Goal: Use online tool/utility: Use online tool/utility

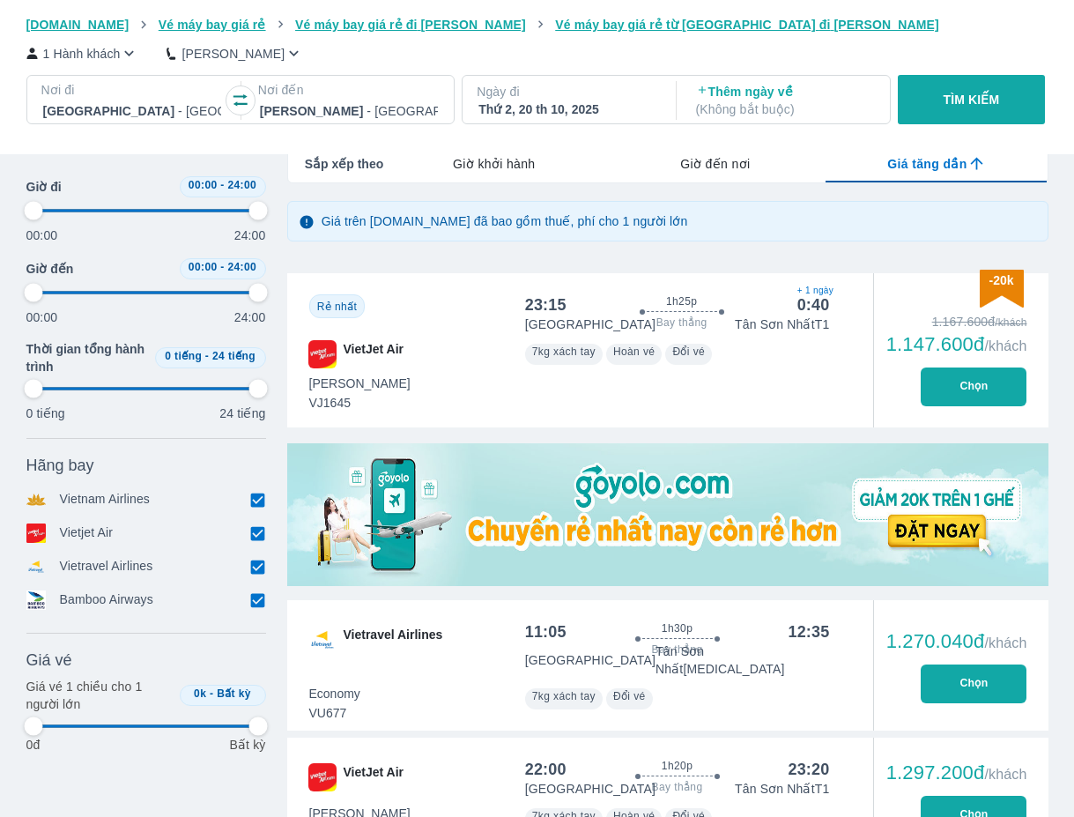
scroll to position [0, 4643]
type input "97.9166666666667"
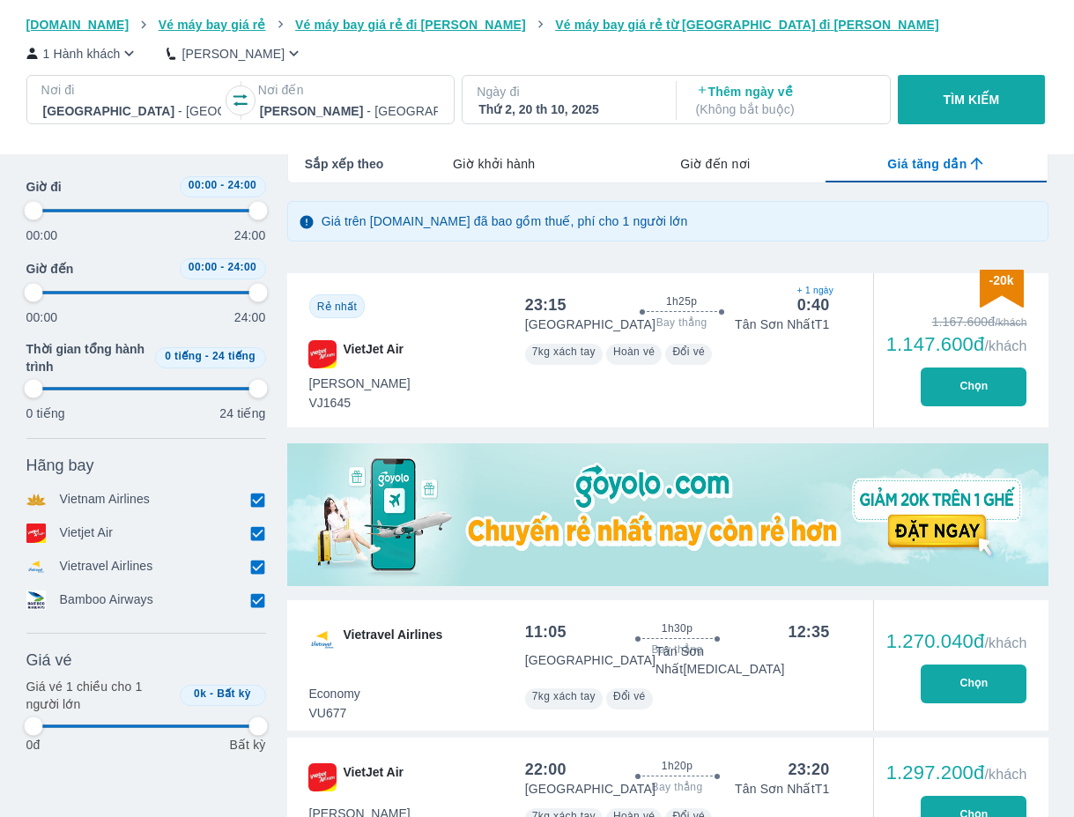
type input "97.9166666666667"
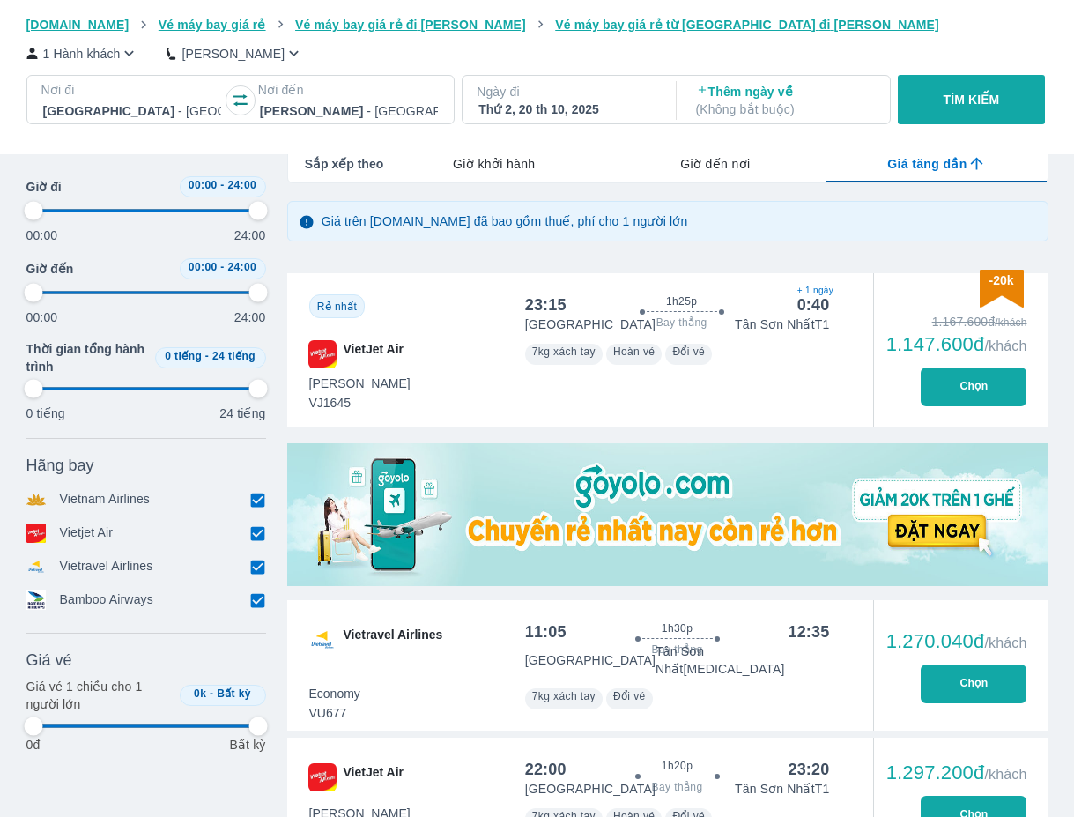
type input "97.9166666666667"
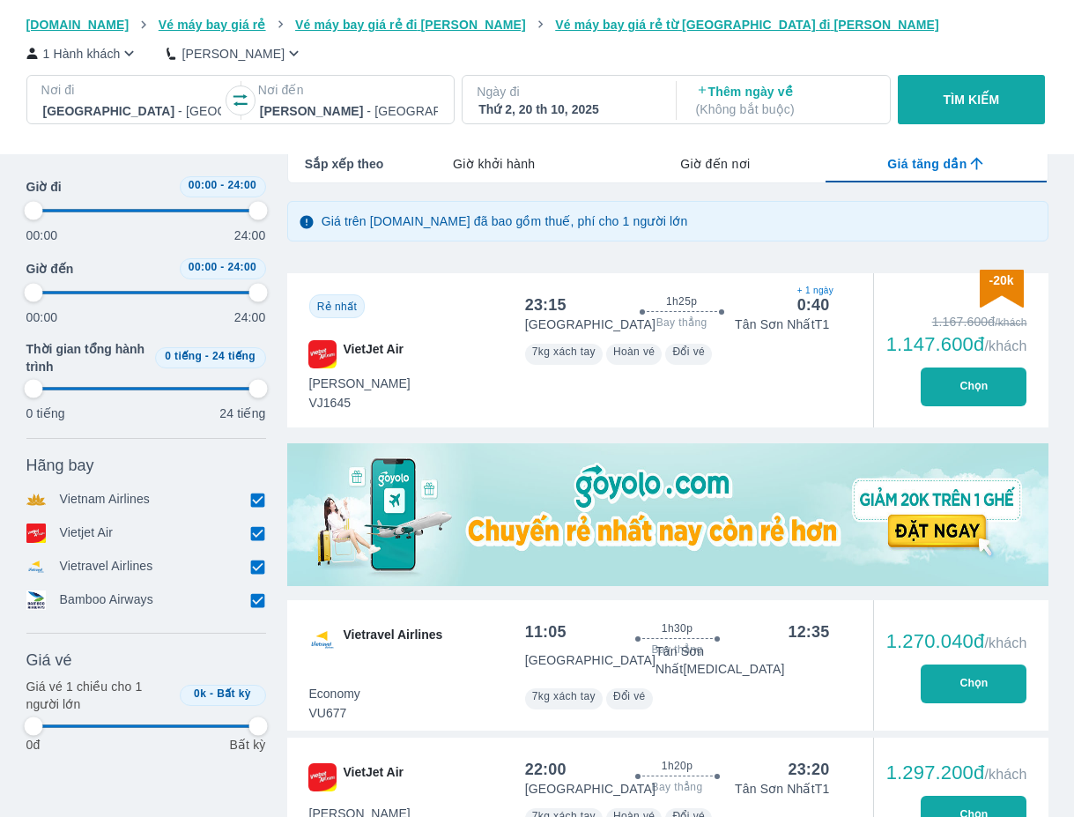
type input "97.9166666666667"
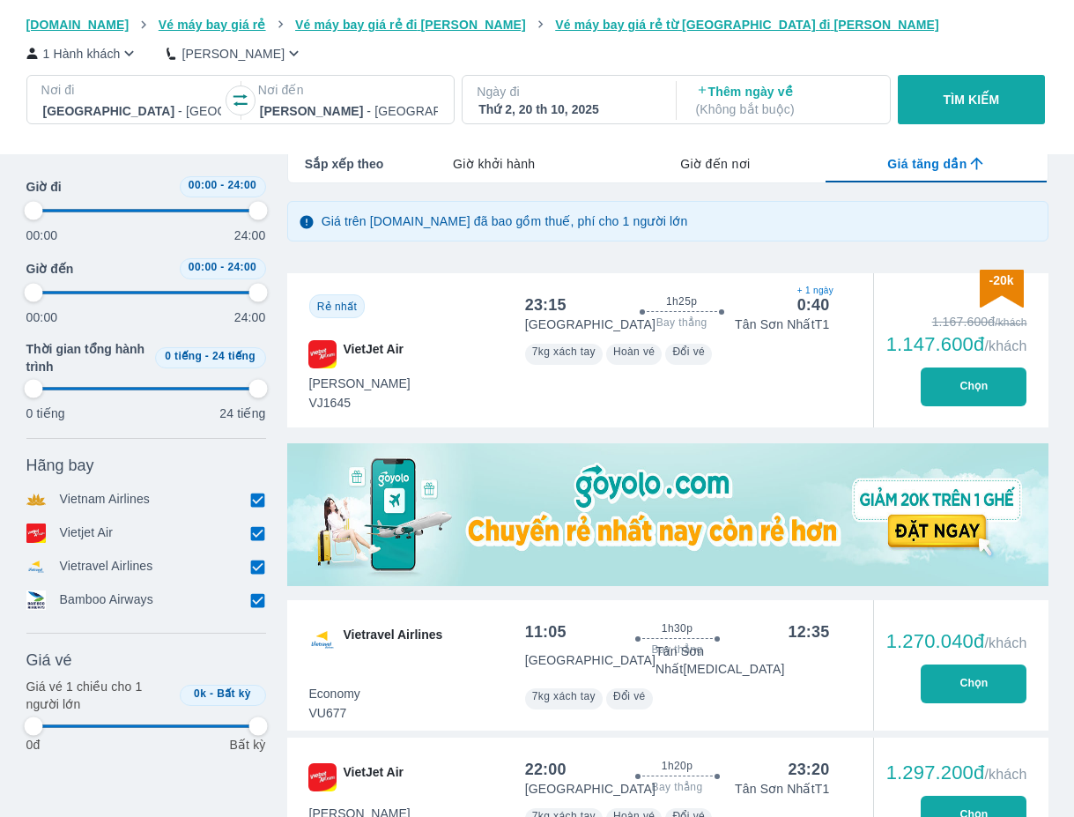
type input "97.9166666666667"
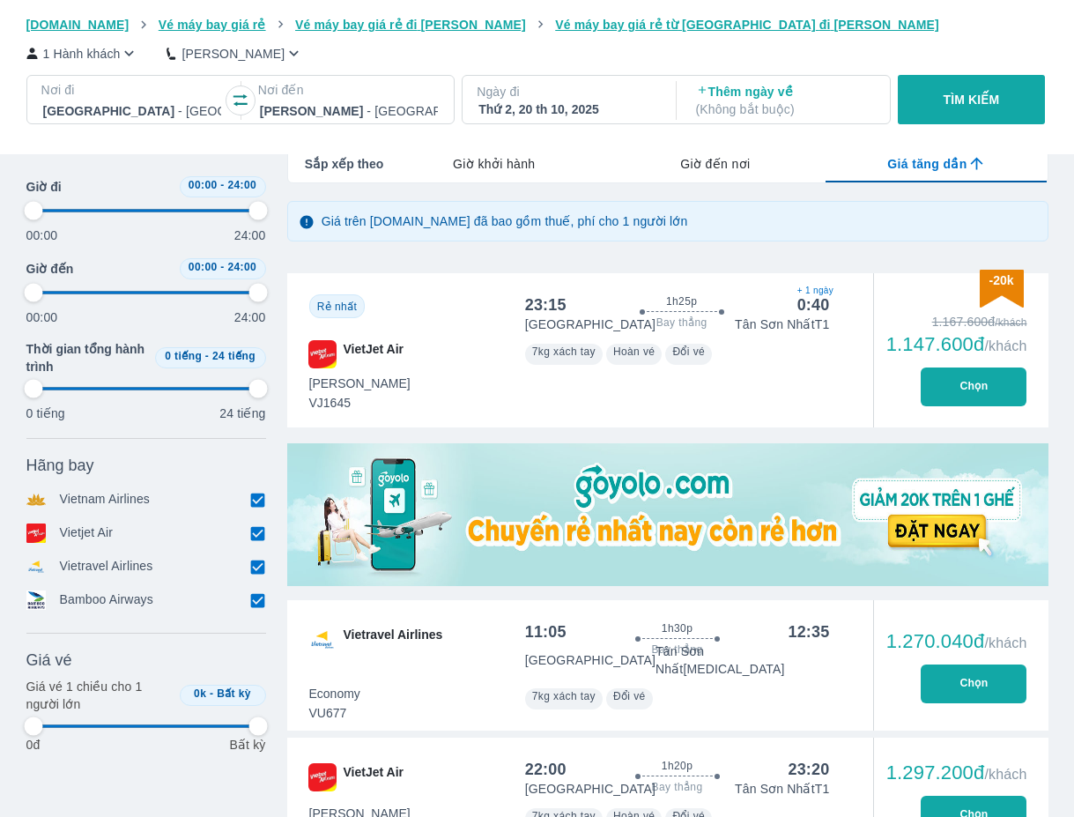
type input "97.9166666666667"
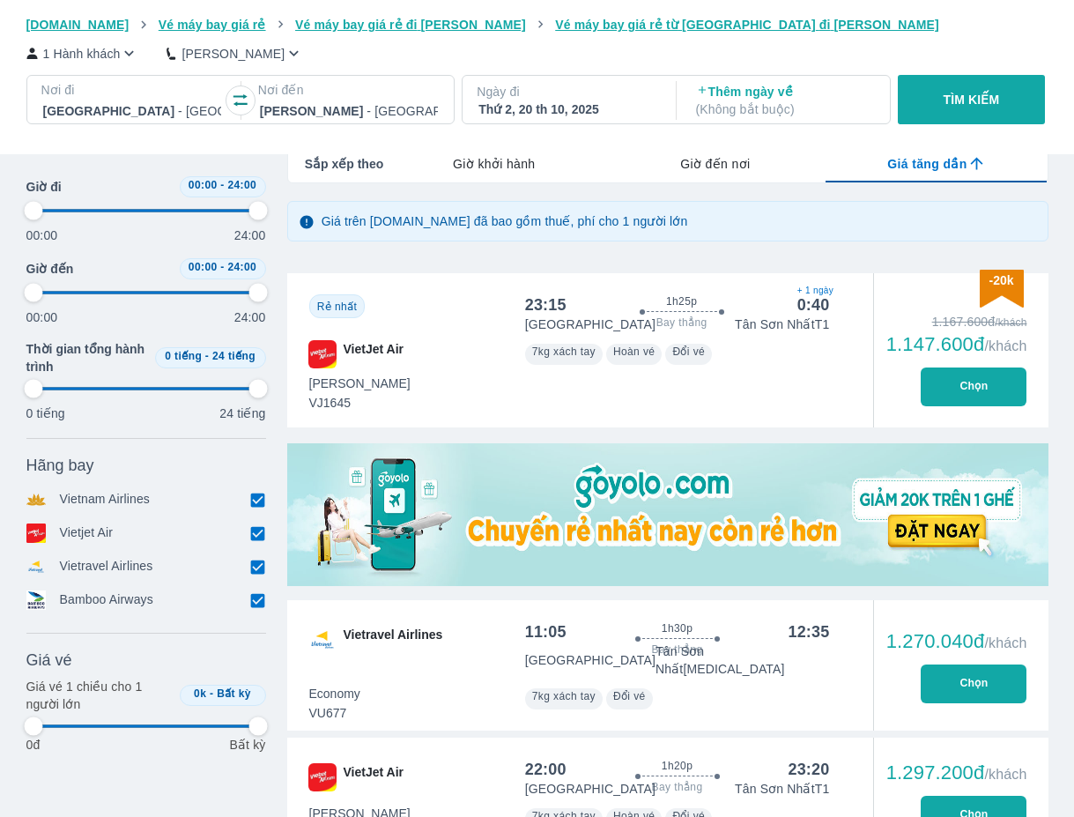
type input "97.9166666666667"
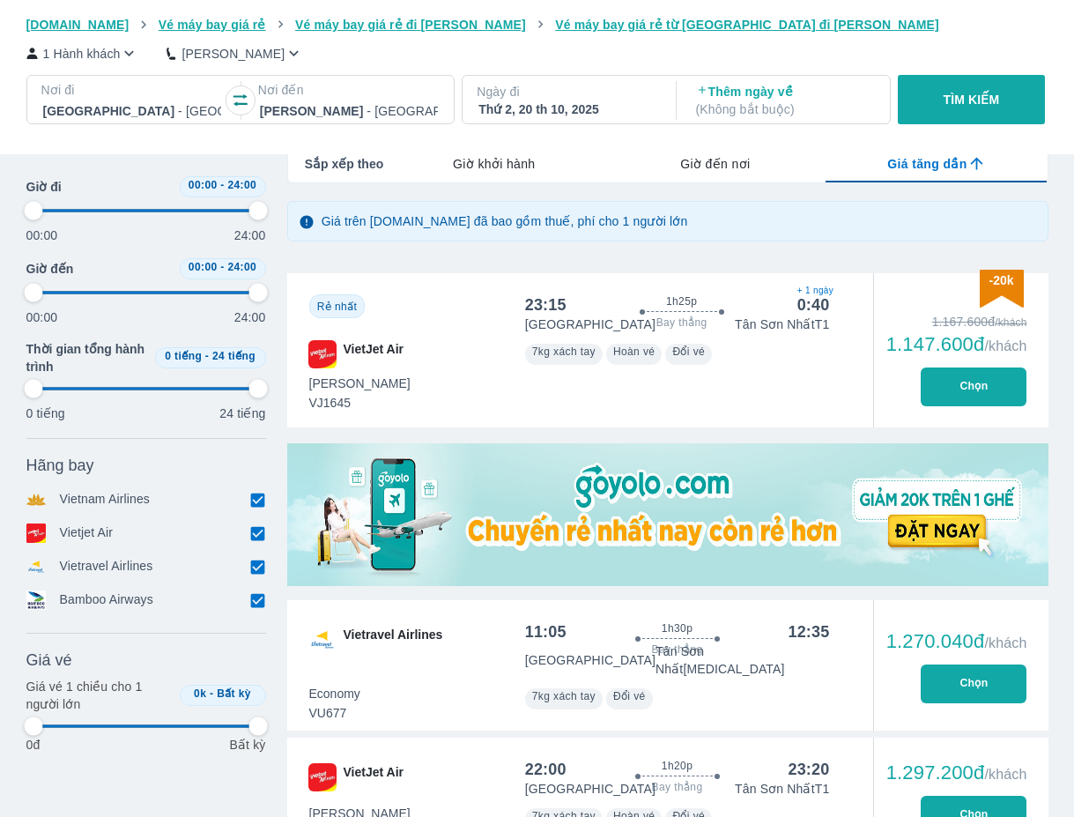
type input "97.9166666666667"
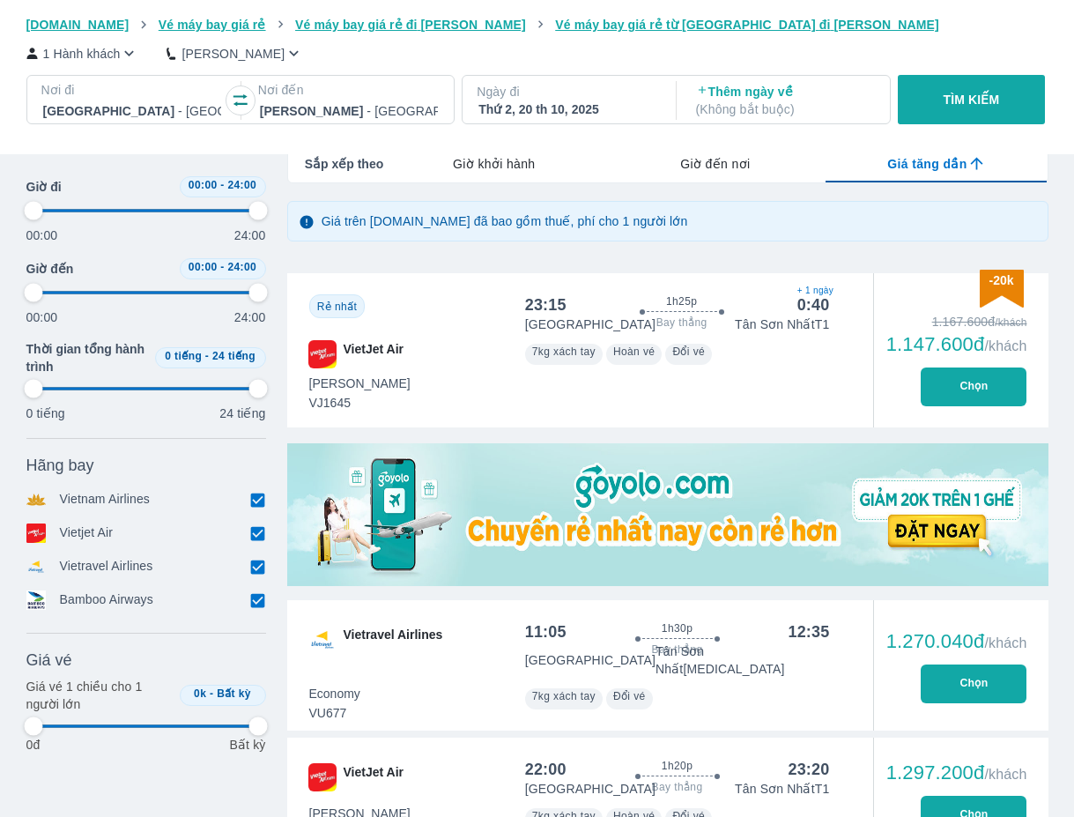
type input "97.9166666666667"
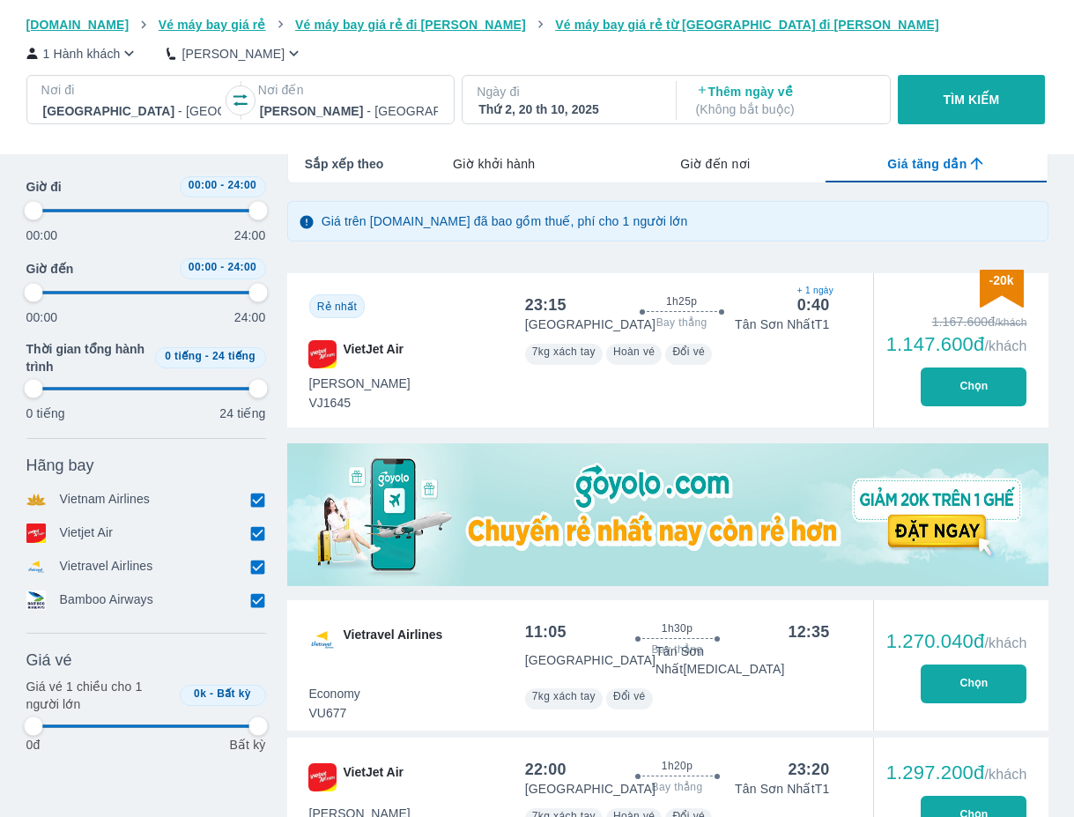
type input "97.9166666666667"
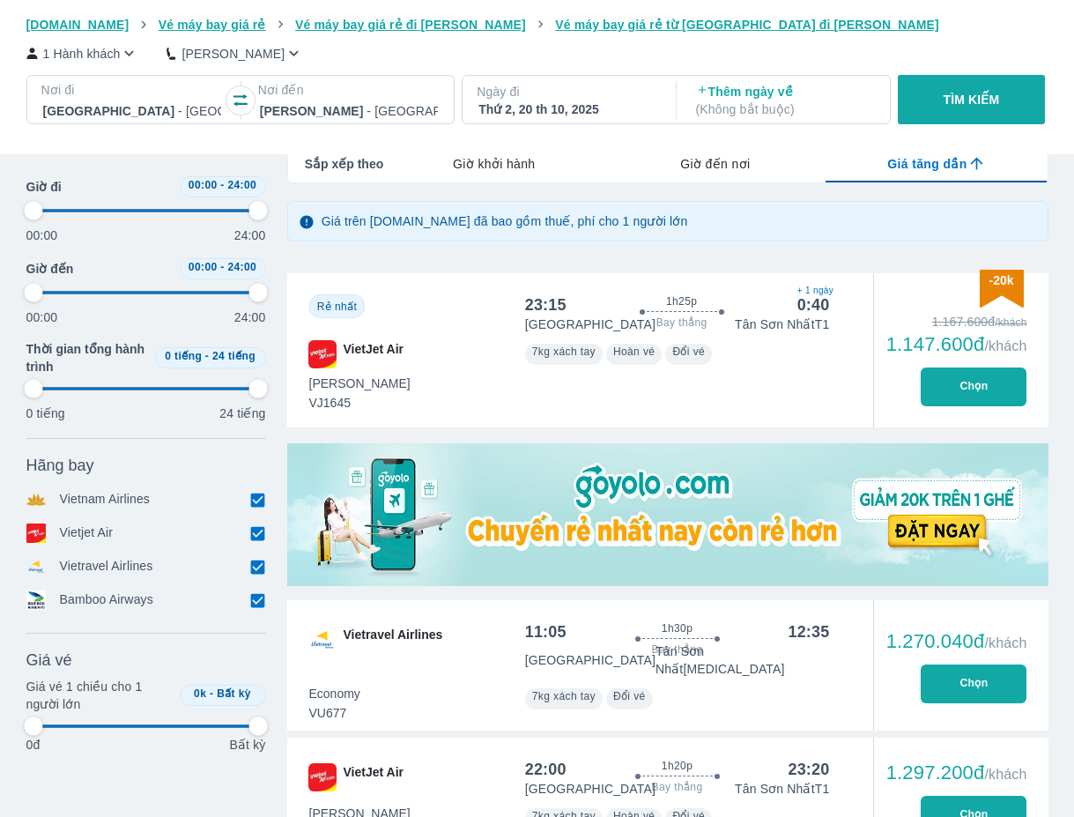
type input "97.9166666666667"
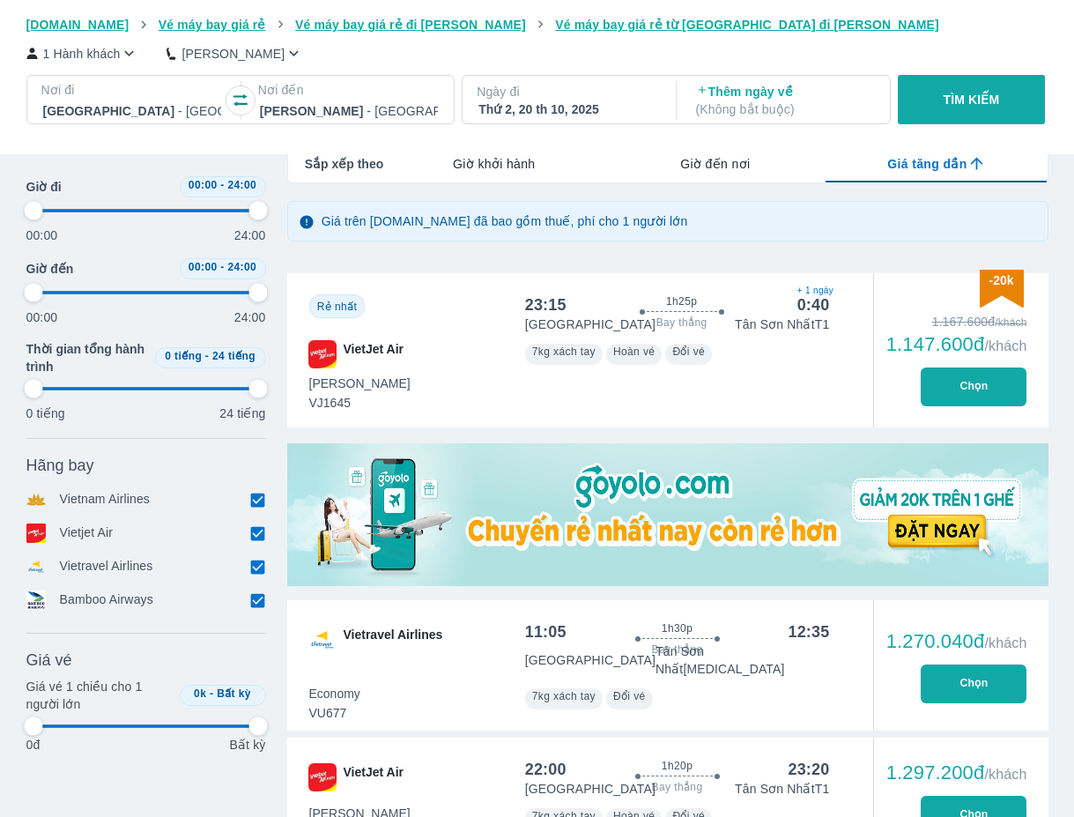
type input "97.9166666666667"
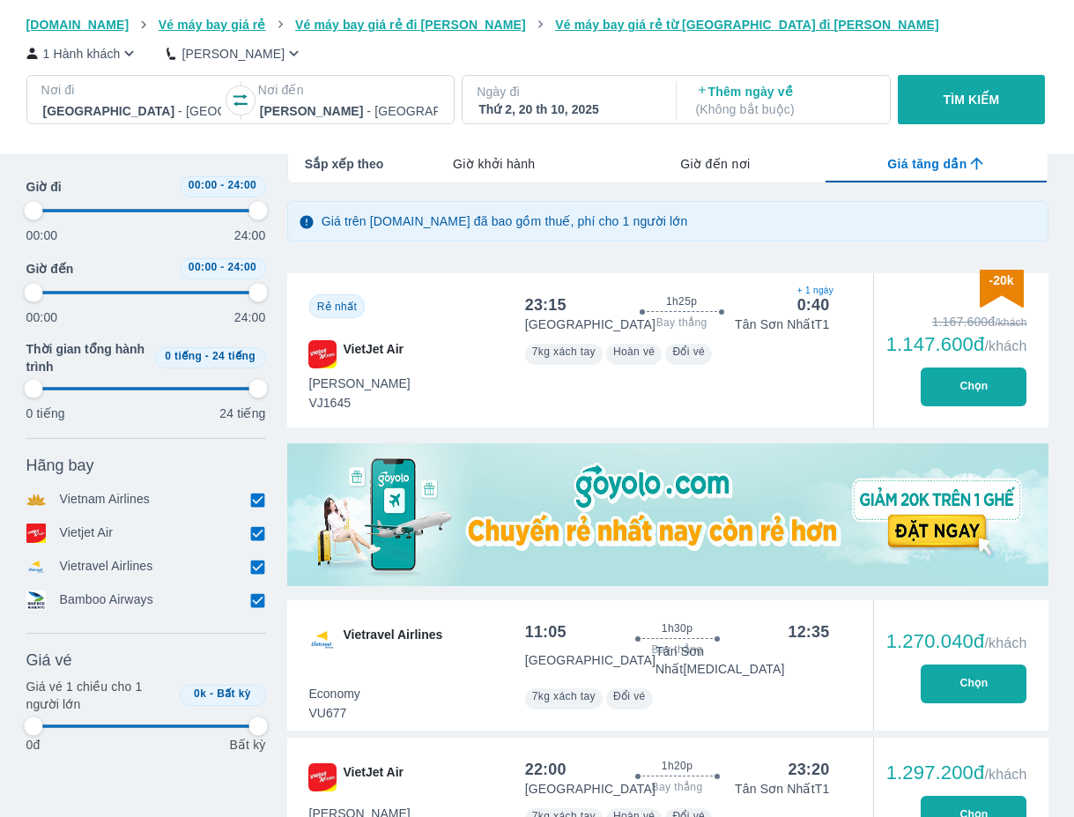
type input "97.9166666666667"
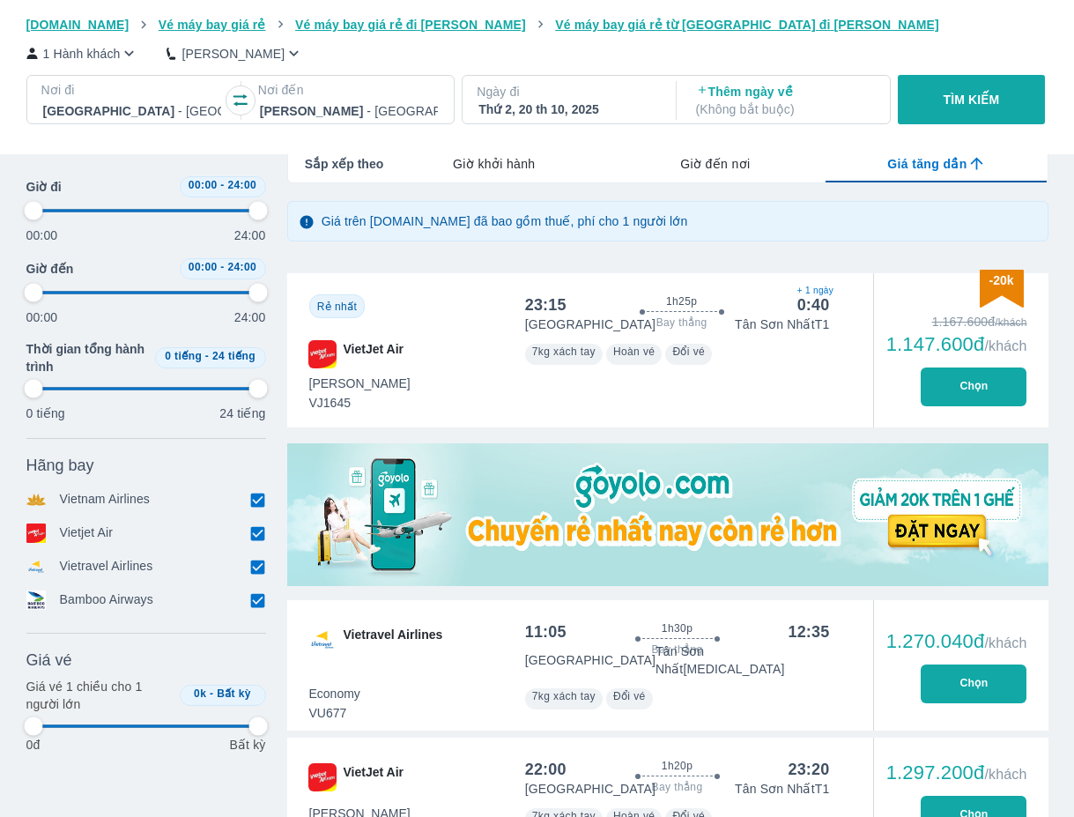
type input "97.9166666666667"
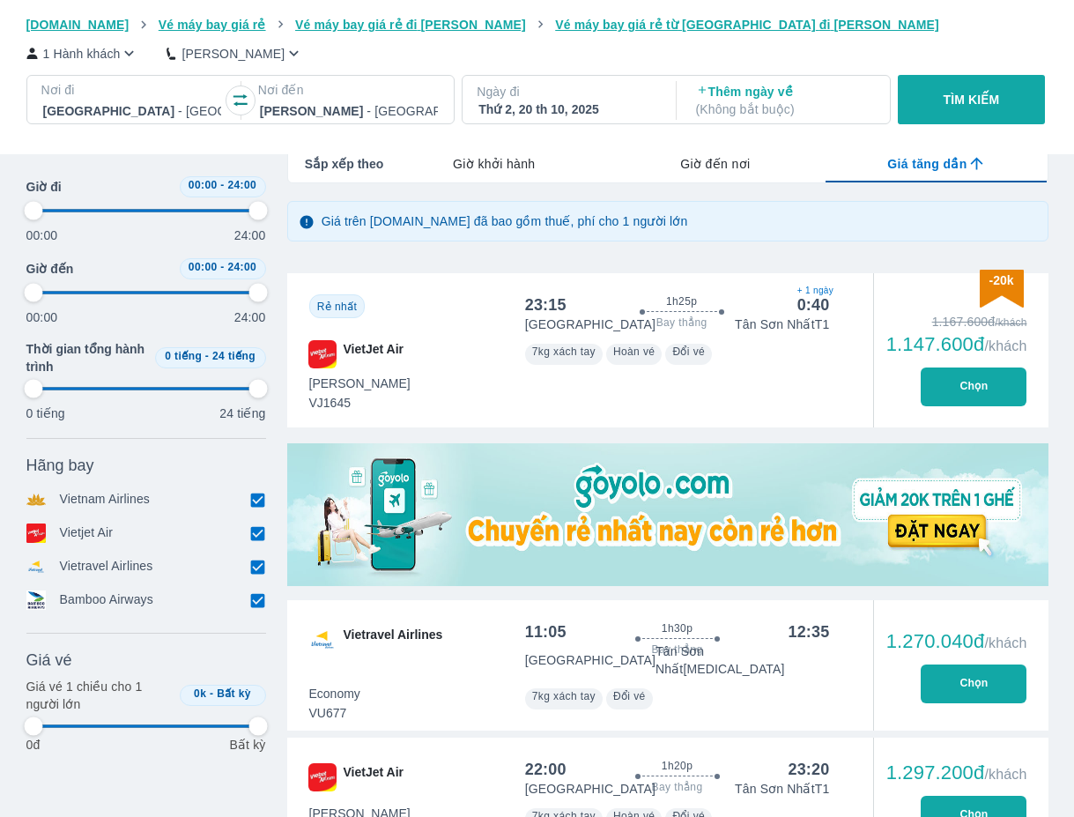
type input "97.9166666666667"
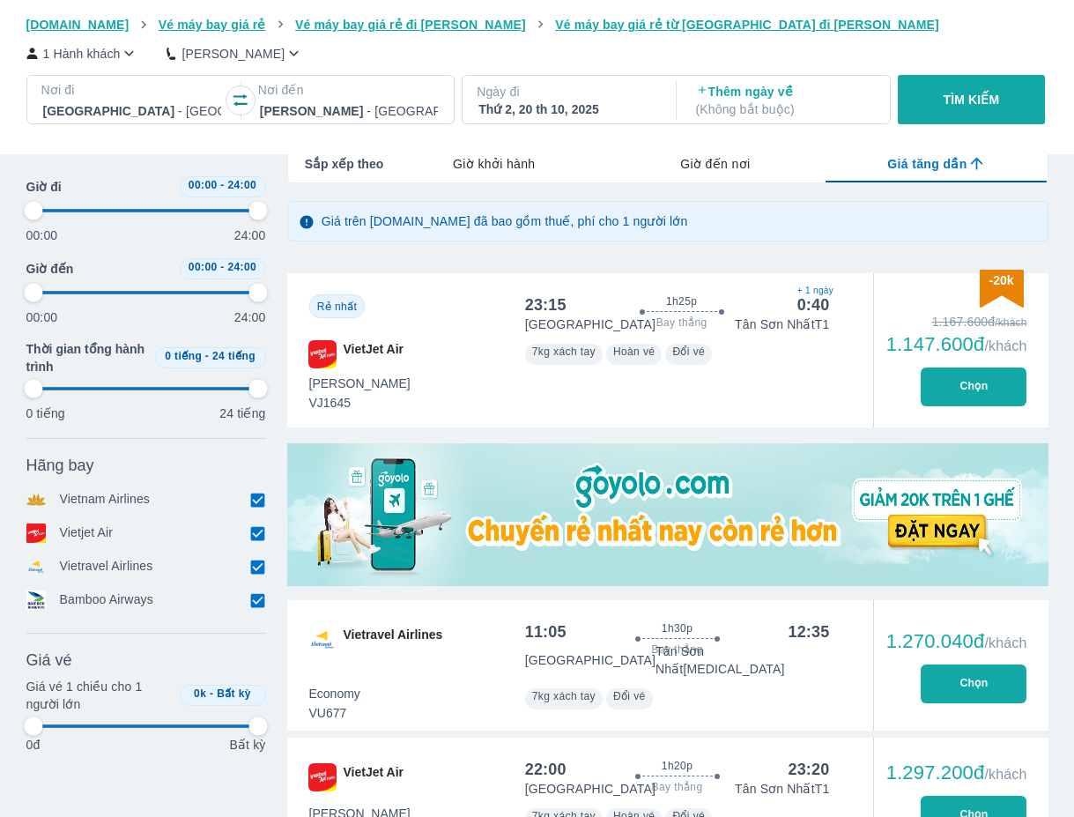
type input "97.9166666666667"
